Goal: Information Seeking & Learning: Learn about a topic

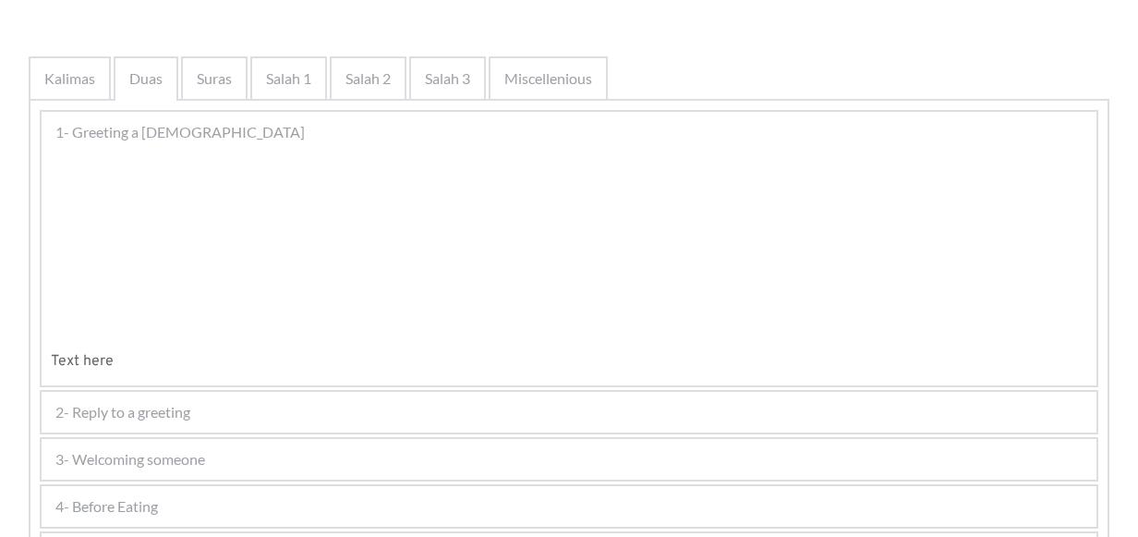
scroll to position [370, 0]
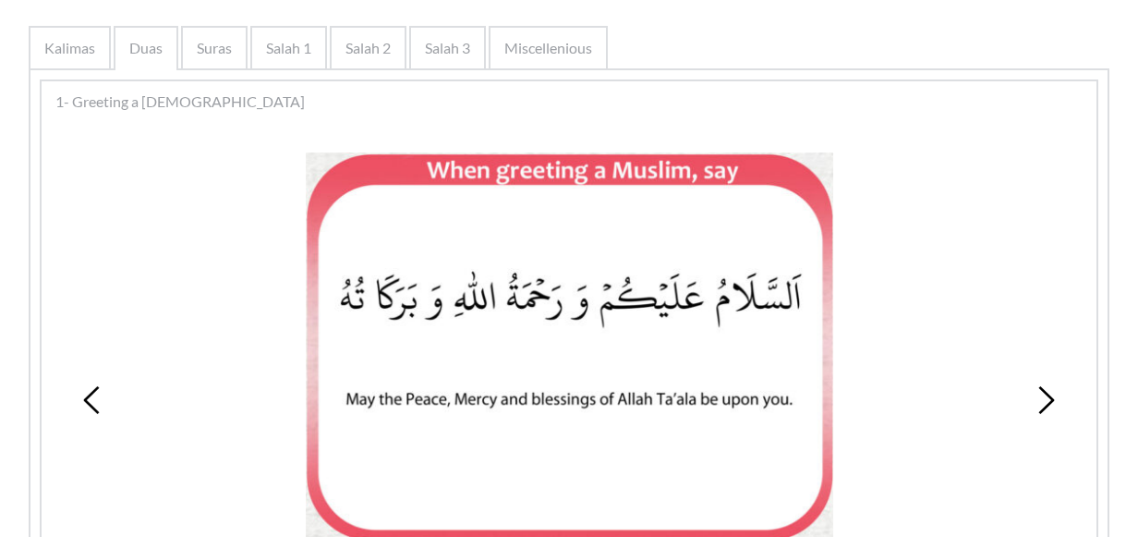
click at [177, 293] on div "1 2 3 4" at bounding box center [569, 399] width 1036 height 541
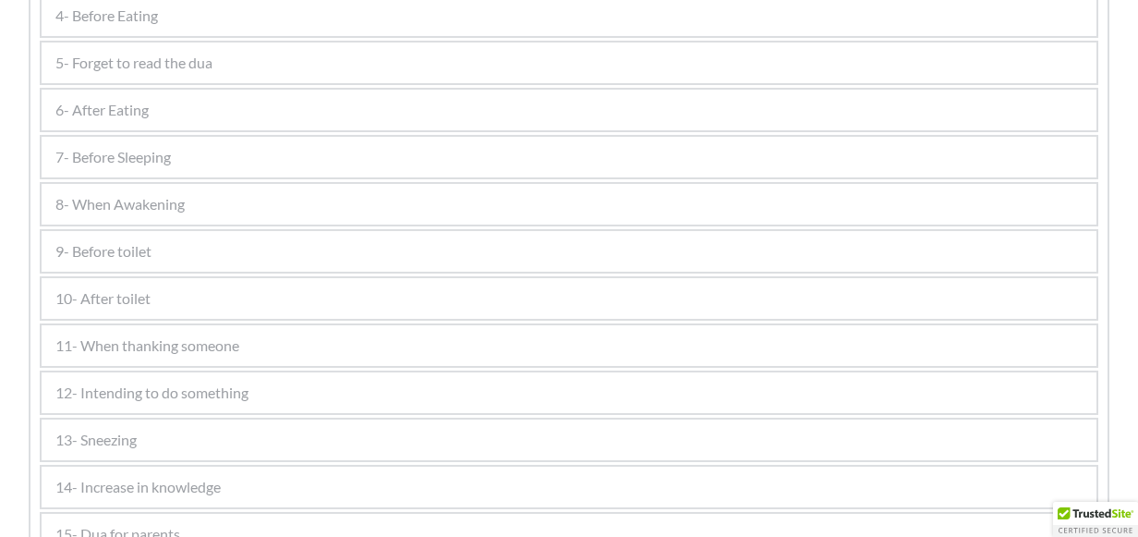
scroll to position [1109, 0]
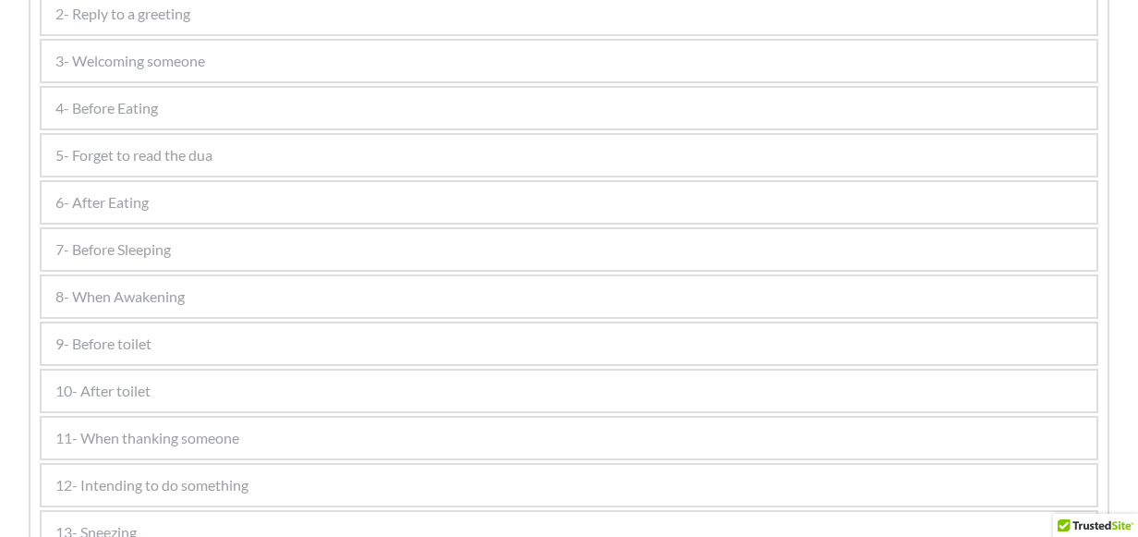
click at [155, 350] on div "9- Before toilet" at bounding box center [569, 343] width 1055 height 41
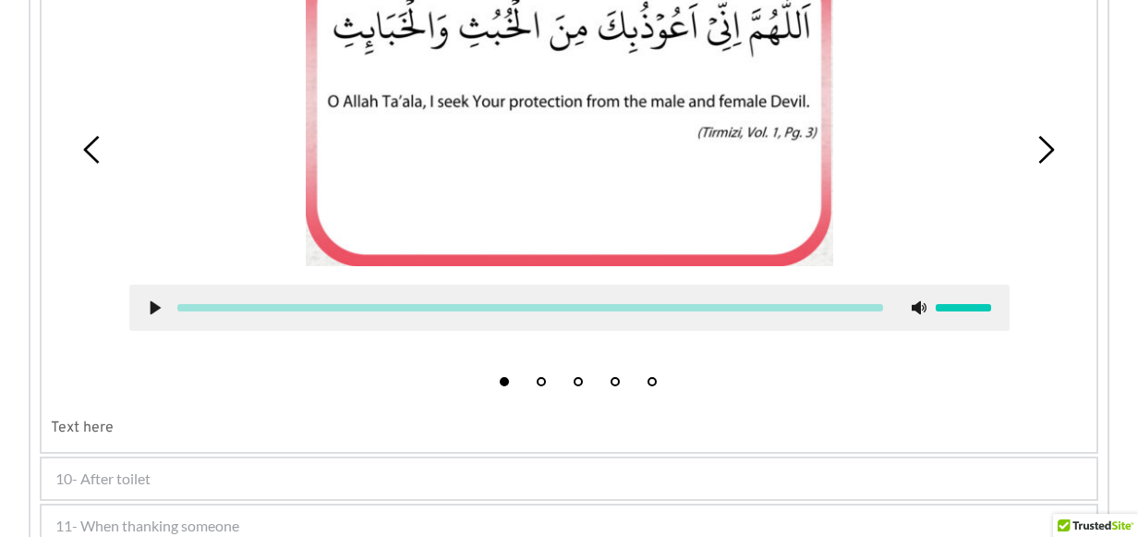
scroll to position [1243, 0]
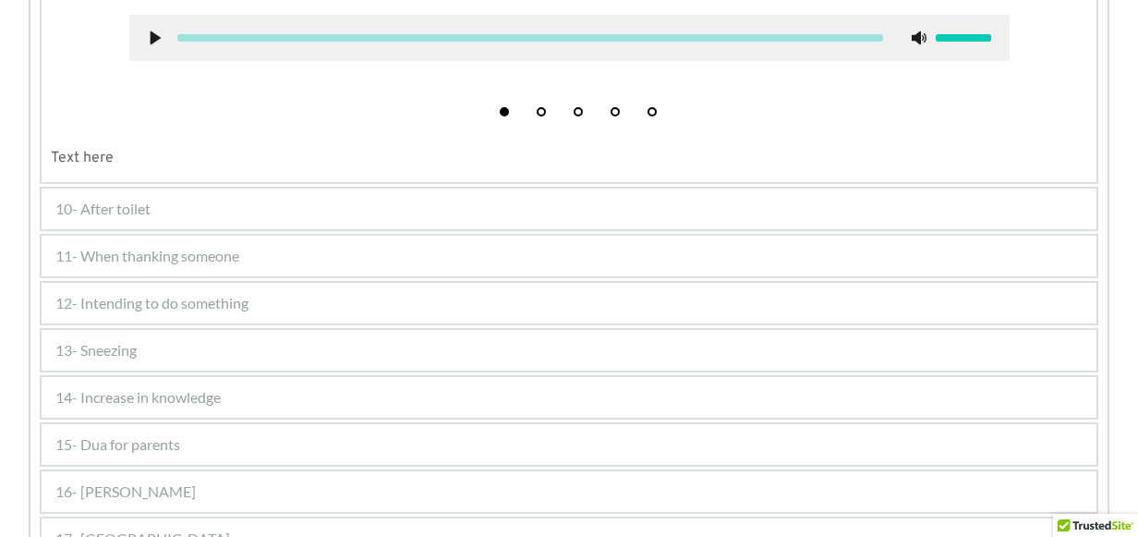
click at [104, 202] on span "10- After toilet" at bounding box center [102, 209] width 95 height 22
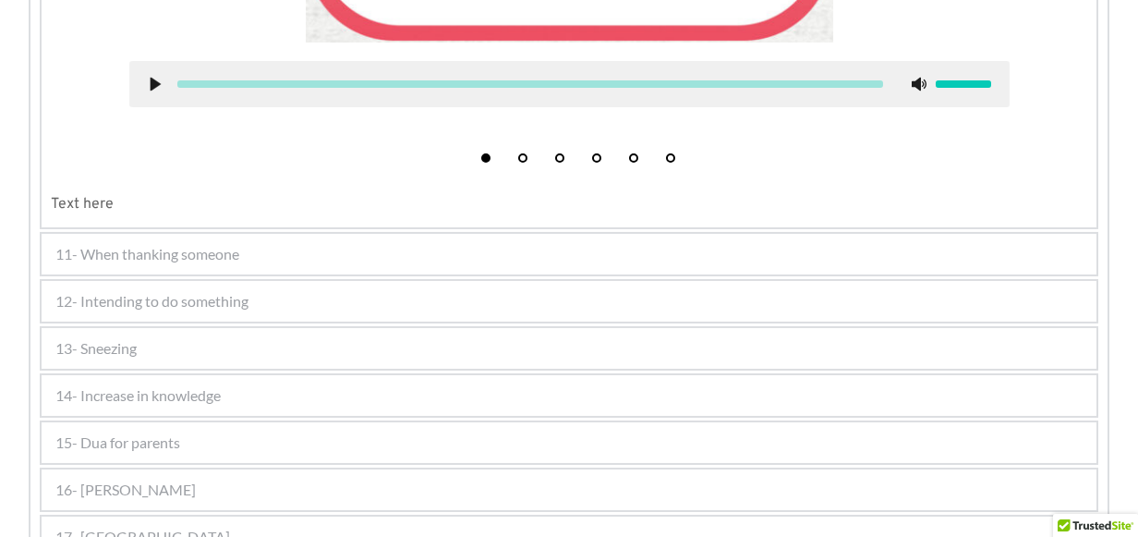
scroll to position [1703, 0]
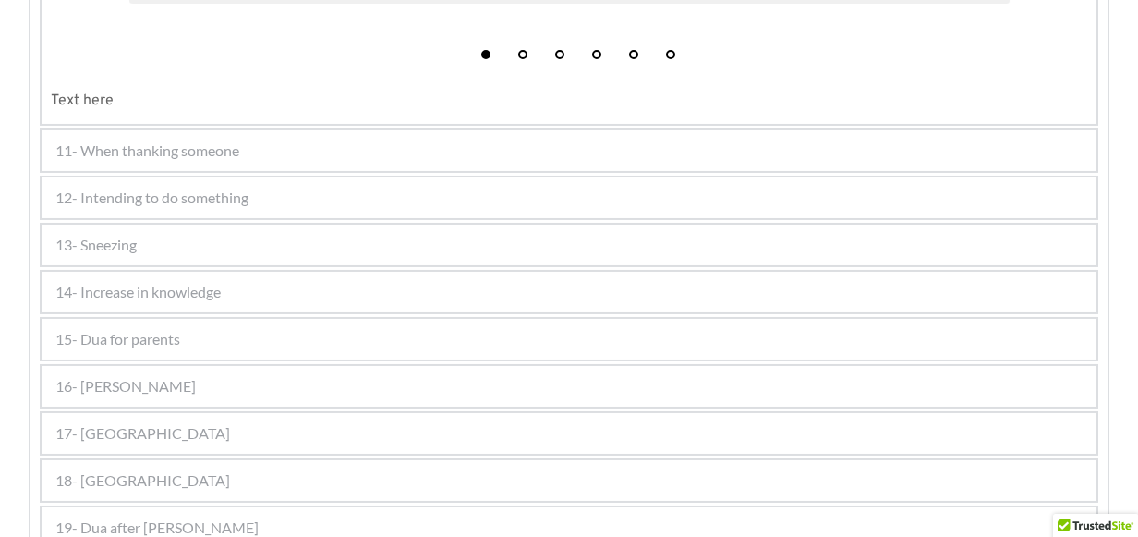
click at [128, 151] on span "11- When thanking someone" at bounding box center [147, 150] width 184 height 22
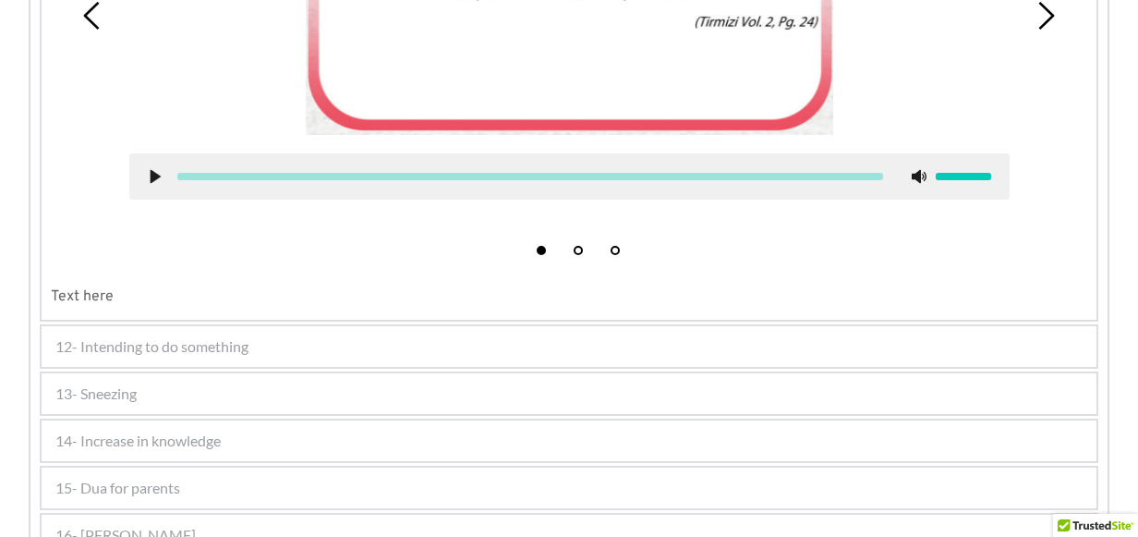
scroll to position [1256, 0]
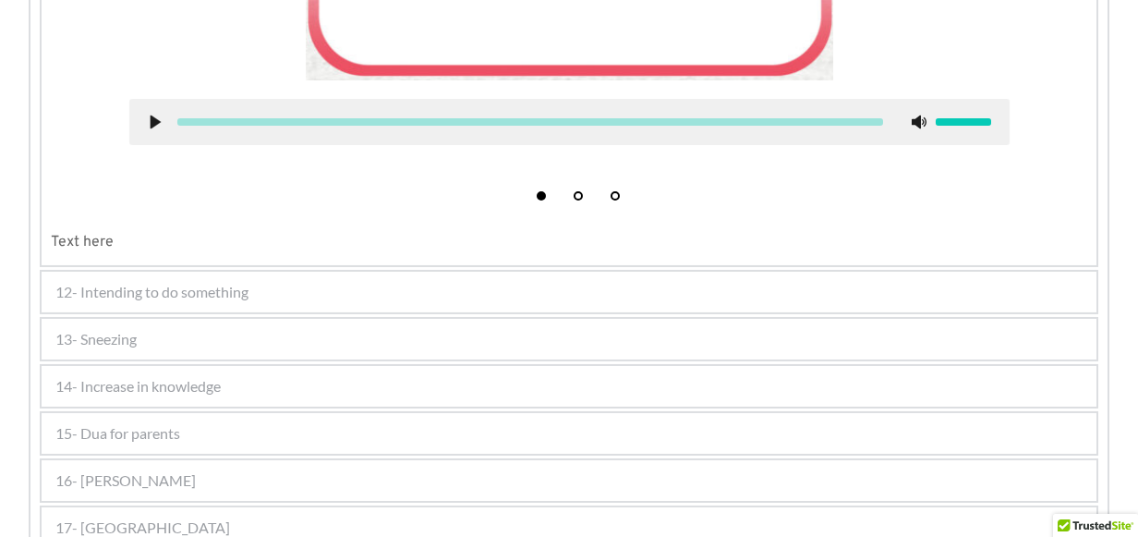
click at [127, 339] on span "13- Sneezing" at bounding box center [95, 339] width 81 height 22
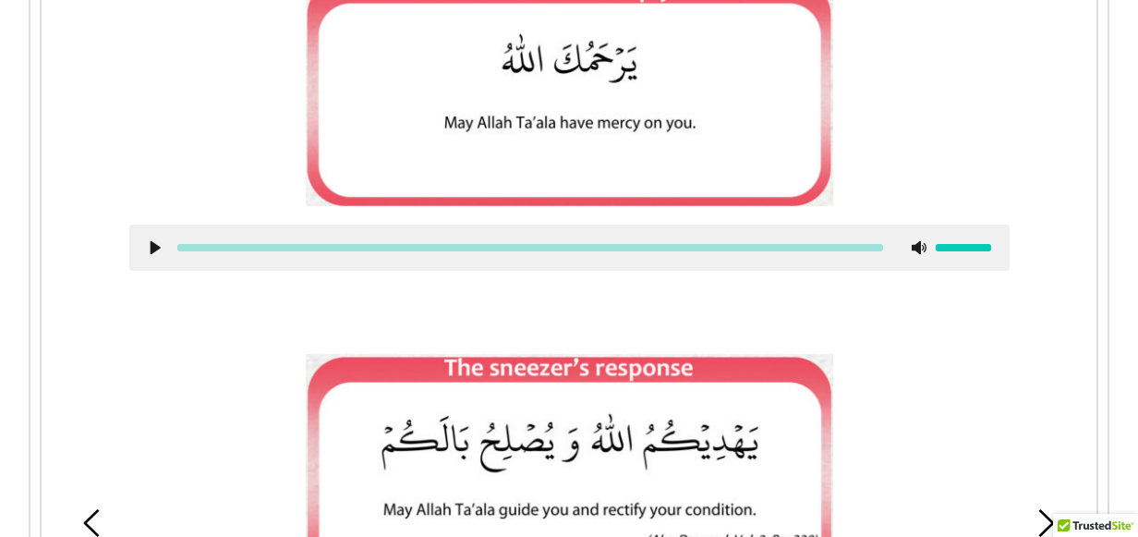
scroll to position [1474, 0]
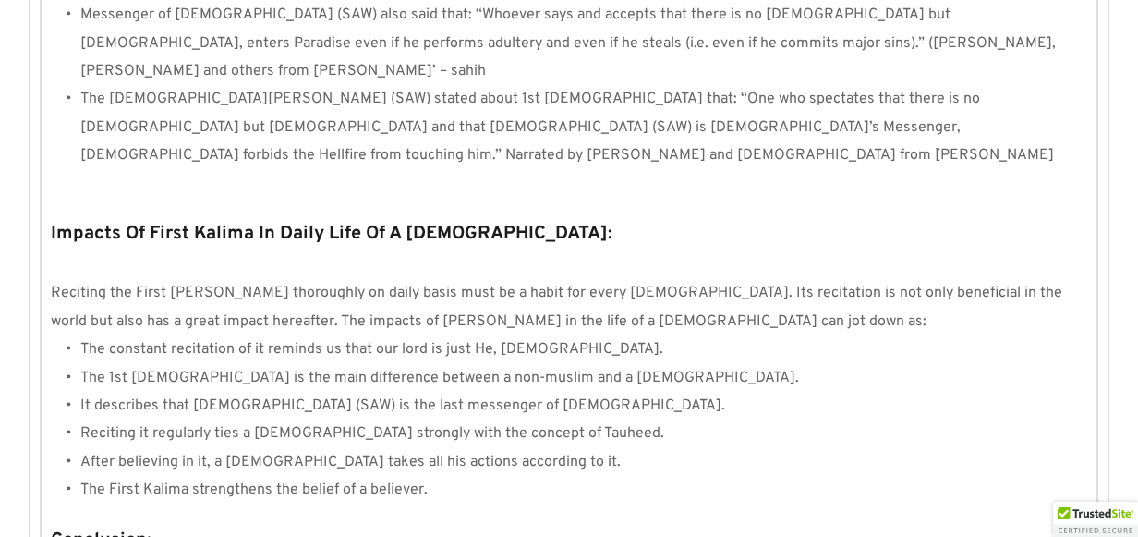
scroll to position [1838, 0]
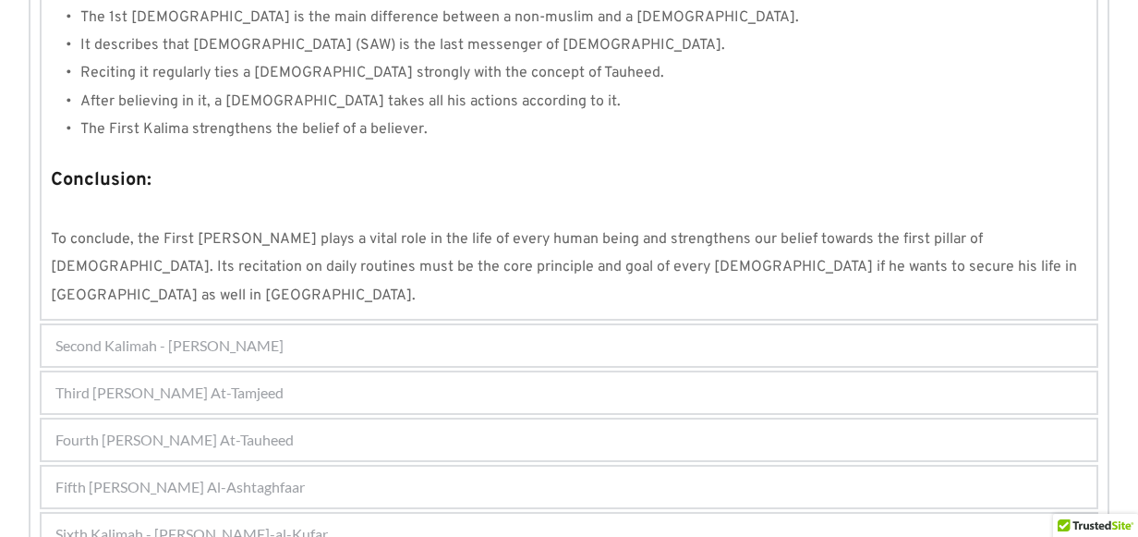
click at [224, 429] on span "Fourth Kalimah - Kalimah At-Tauheed" at bounding box center [174, 440] width 238 height 22
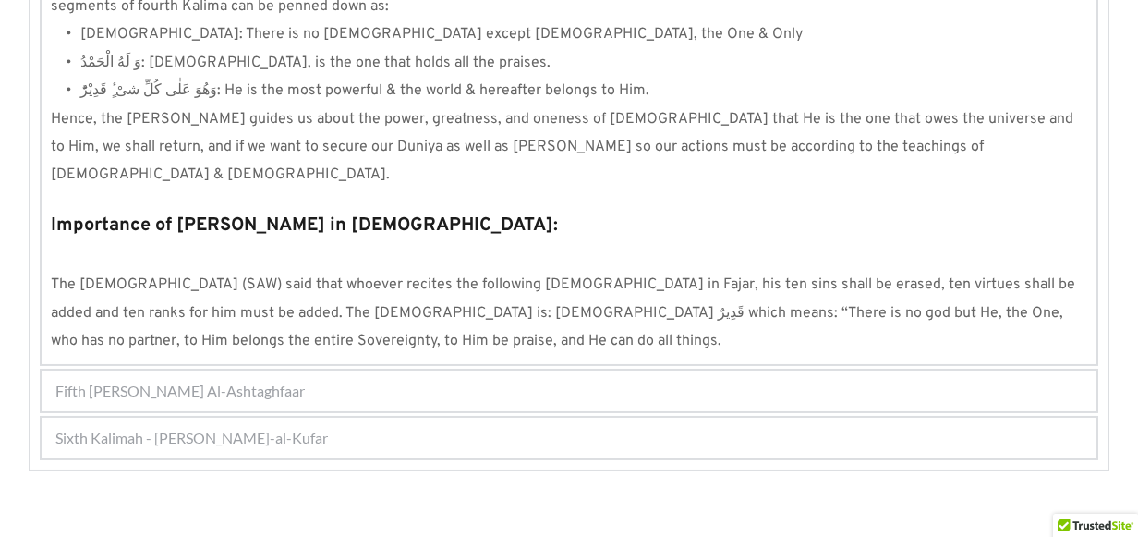
scroll to position [1834, 0]
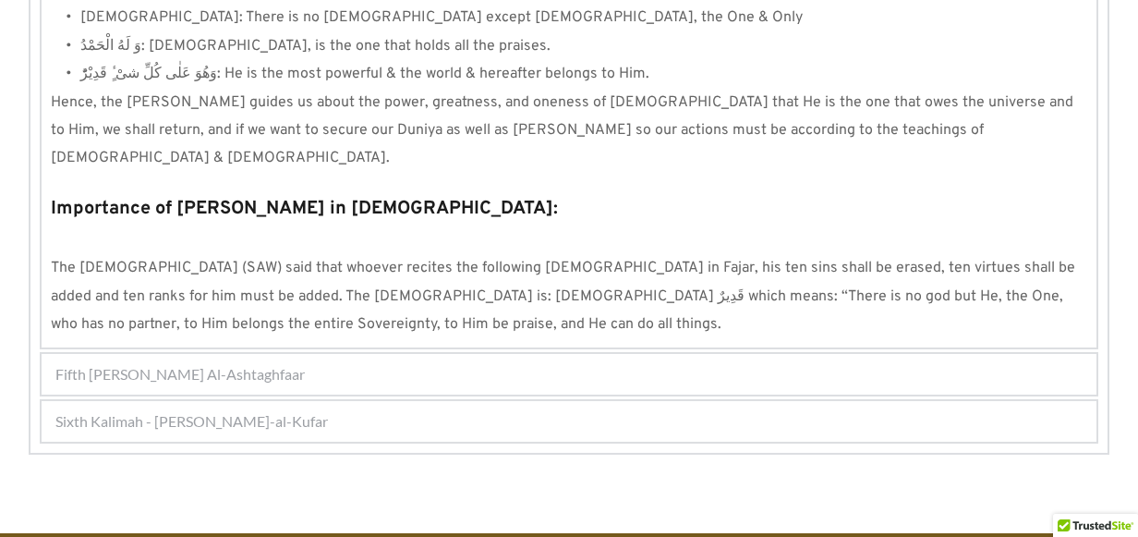
click at [292, 363] on span "Fifth Kalimah - Kalimah Al-Ashtaghfaar" at bounding box center [179, 374] width 249 height 22
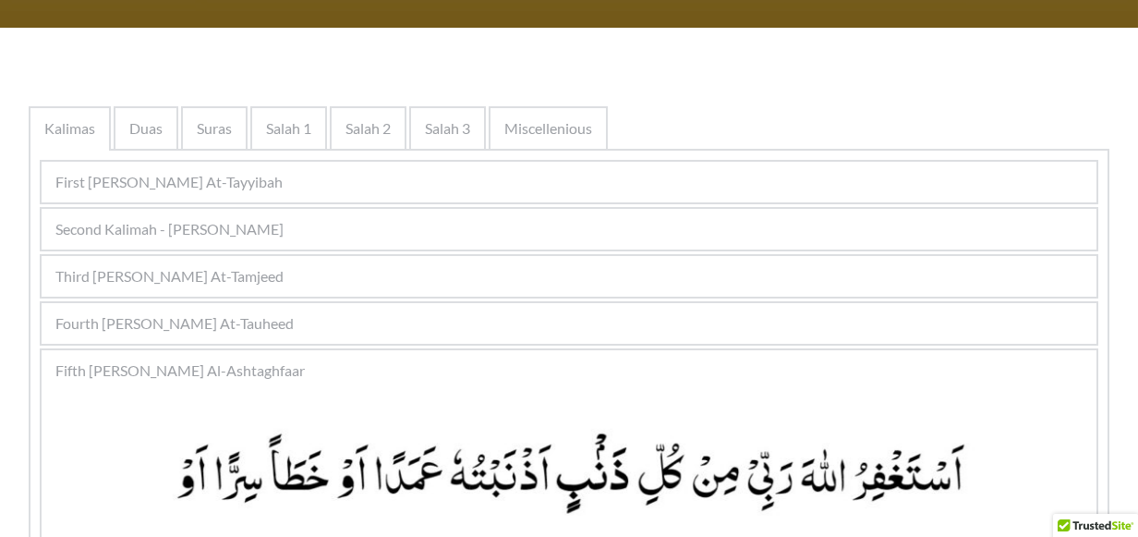
scroll to position [267, 0]
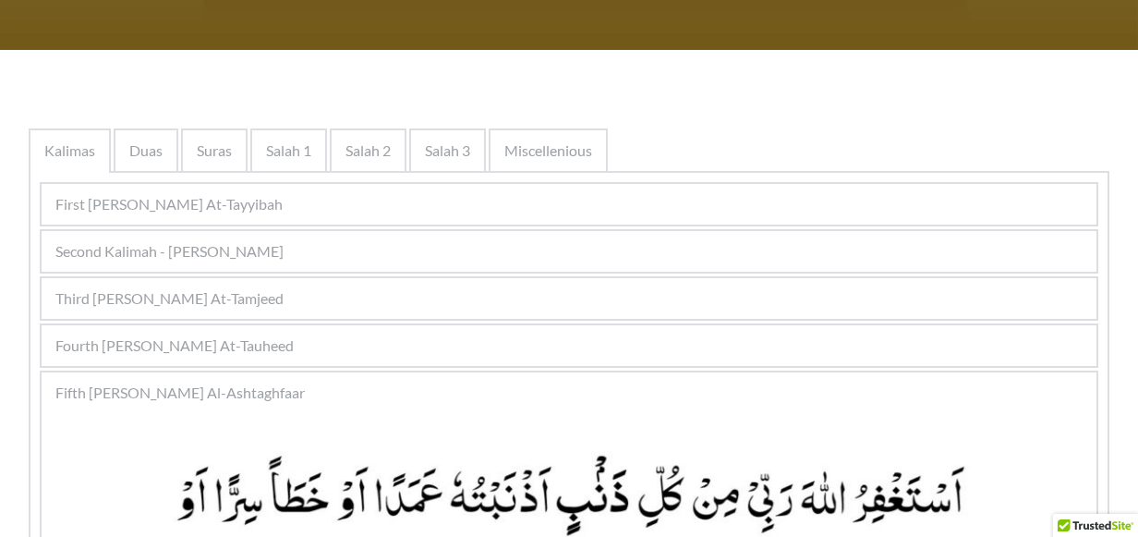
click at [270, 257] on span "Second Kalimah - Kalimah Ash-Shahdah" at bounding box center [169, 251] width 228 height 22
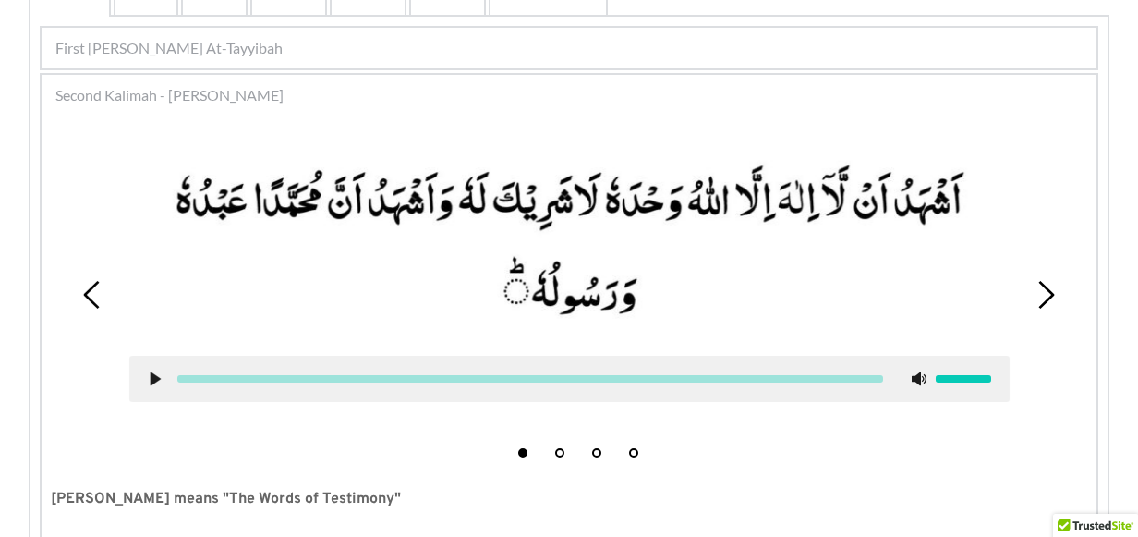
scroll to position [452, 0]
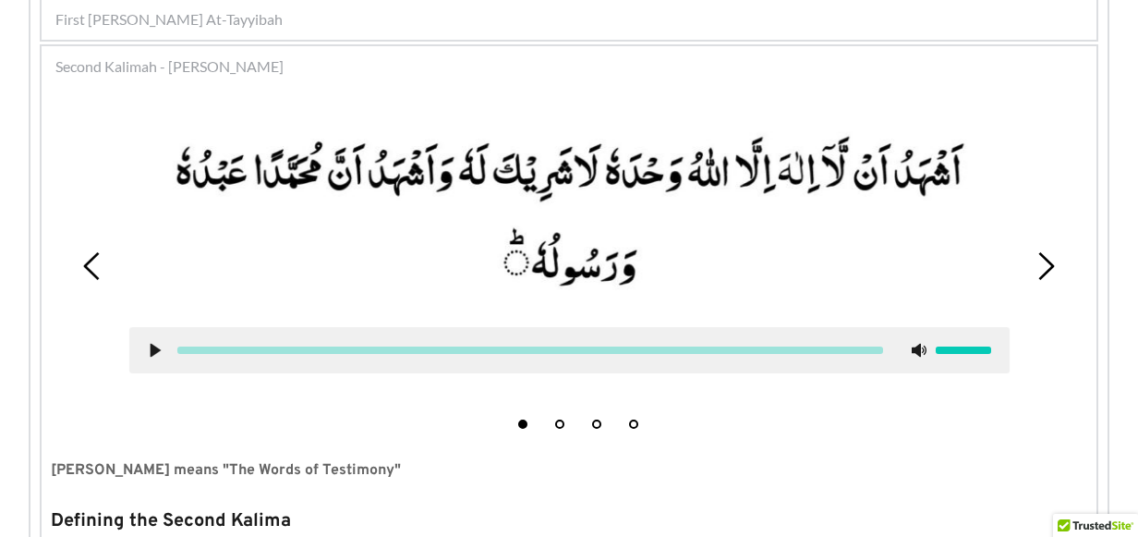
click at [154, 352] on use at bounding box center [156, 351] width 10 height 14
click at [150, 347] on use at bounding box center [155, 351] width 12 height 14
click at [1040, 273] on icon at bounding box center [1046, 266] width 28 height 28
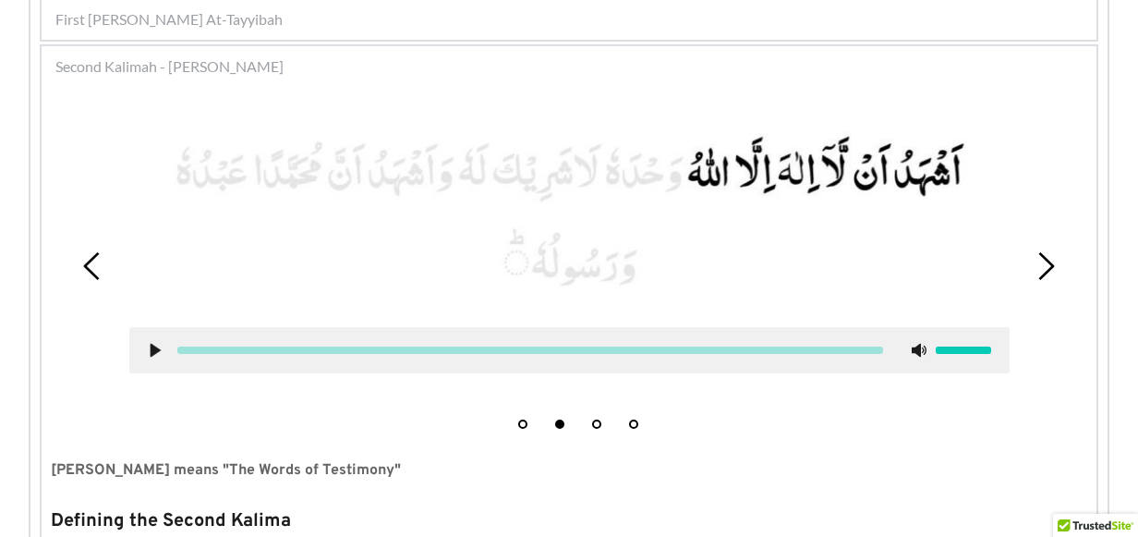
click at [154, 353] on use at bounding box center [156, 351] width 10 height 14
click at [154, 353] on icon at bounding box center [155, 350] width 15 height 15
click at [154, 344] on icon at bounding box center [155, 350] width 15 height 15
